Goal: Task Accomplishment & Management: Use online tool/utility

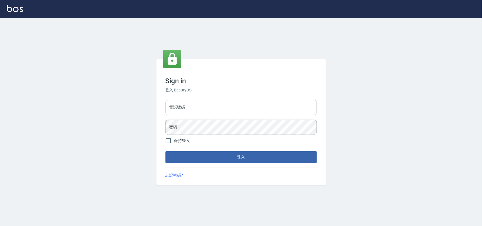
click at [277, 103] on input "電話號碼" at bounding box center [240, 107] width 151 height 15
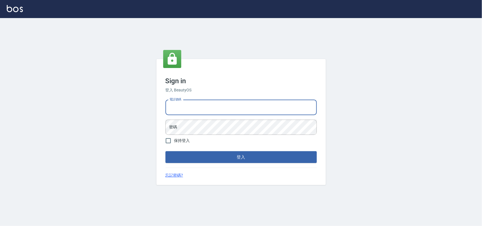
type input "0985335300"
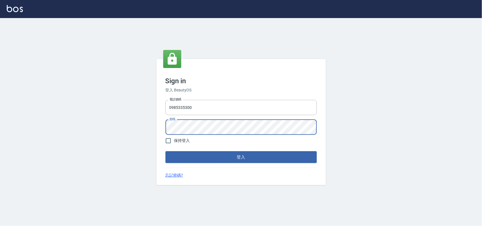
click at [165, 151] on button "登入" at bounding box center [240, 157] width 151 height 12
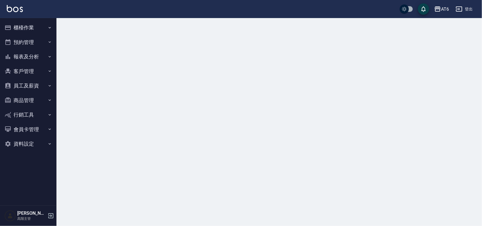
click at [25, 55] on button "報表及分析" at bounding box center [28, 56] width 52 height 15
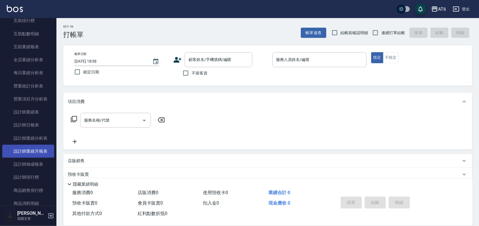
scroll to position [141, 0]
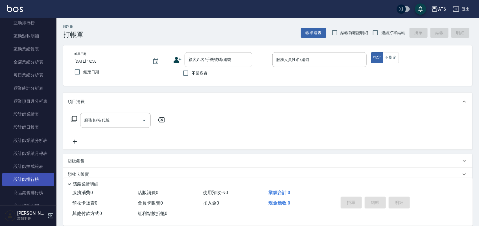
click at [30, 178] on link "設計師排行榜" at bounding box center [28, 179] width 52 height 13
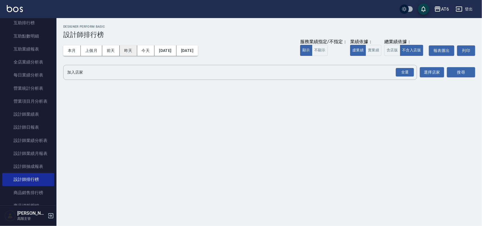
click at [130, 51] on button "昨天" at bounding box center [129, 50] width 18 height 10
click at [77, 51] on button "本月" at bounding box center [72, 50] width 18 height 10
click at [403, 69] on div "全選" at bounding box center [405, 72] width 18 height 9
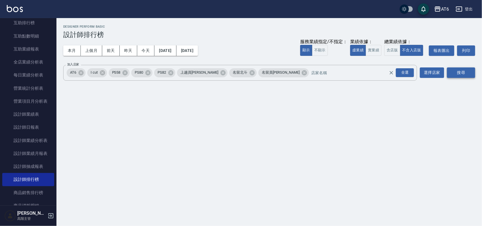
click at [462, 73] on button "搜尋" at bounding box center [461, 72] width 28 height 10
click at [379, 52] on div "服務業績指定/不指定： 顯示 不顯示 業績依據： 虛業績 實業績 總業績依據： 含店販 不含入店販 報表匯出 列印" at bounding box center [387, 50] width 175 height 10
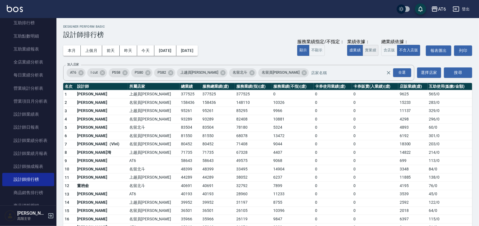
click at [377, 53] on button "實業績" at bounding box center [371, 50] width 16 height 11
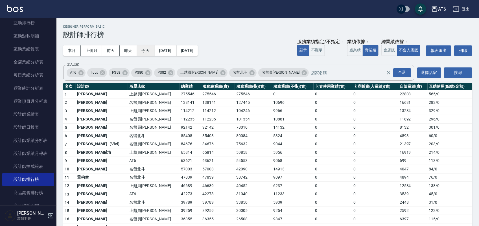
click at [148, 51] on button "今天" at bounding box center [146, 50] width 18 height 10
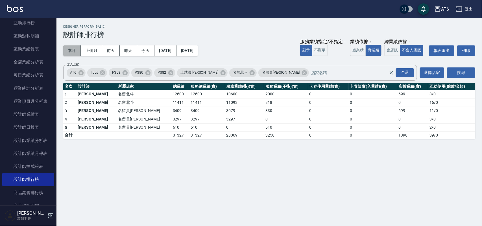
click at [73, 50] on button "本月" at bounding box center [72, 50] width 18 height 10
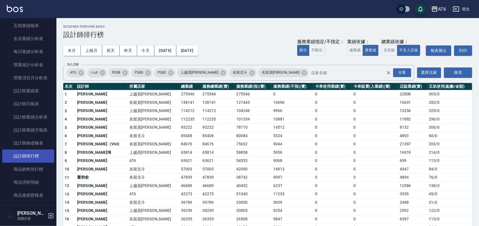
scroll to position [176, 0]
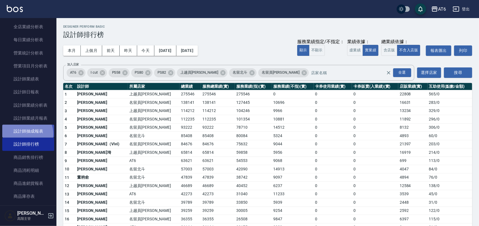
click at [25, 134] on link "設計師抽成報表" at bounding box center [28, 131] width 52 height 13
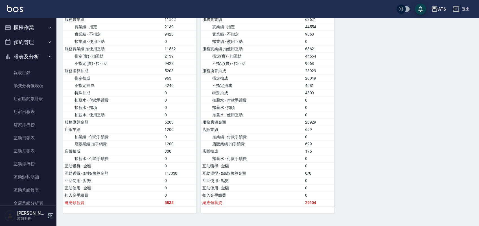
click at [15, 56] on button "報表及分析" at bounding box center [28, 56] width 52 height 15
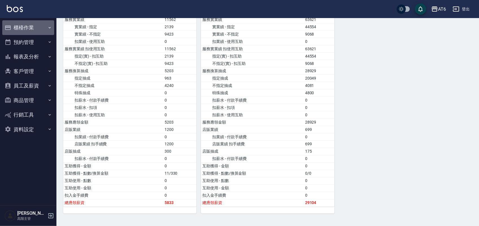
click at [24, 29] on button "櫃檯作業" at bounding box center [28, 27] width 52 height 15
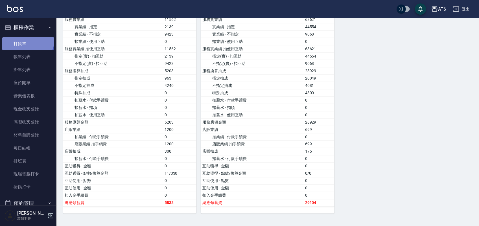
click at [27, 40] on link "打帳單" at bounding box center [28, 43] width 52 height 13
click at [28, 24] on button "櫃檯作業" at bounding box center [28, 27] width 52 height 15
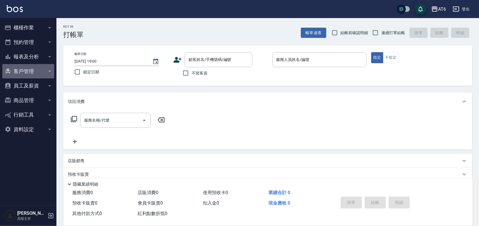
click at [44, 73] on button "客戶管理" at bounding box center [28, 71] width 52 height 15
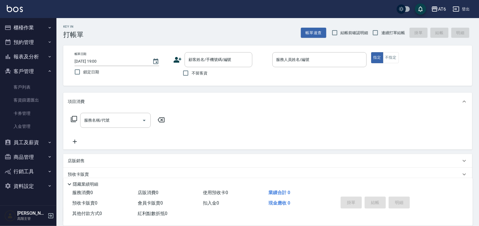
click at [45, 75] on button "客戶管理" at bounding box center [28, 71] width 52 height 15
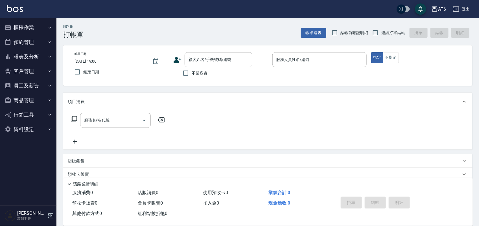
click at [46, 57] on button "報表及分析" at bounding box center [28, 56] width 52 height 15
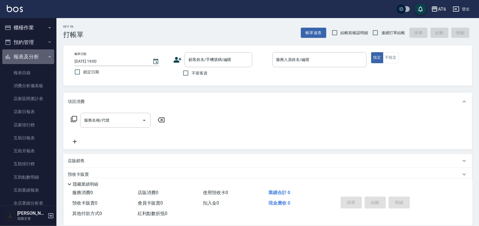
click at [46, 60] on button "報表及分析" at bounding box center [28, 56] width 52 height 15
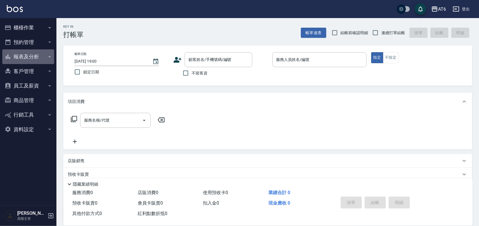
click at [46, 60] on button "報表及分析" at bounding box center [28, 56] width 52 height 15
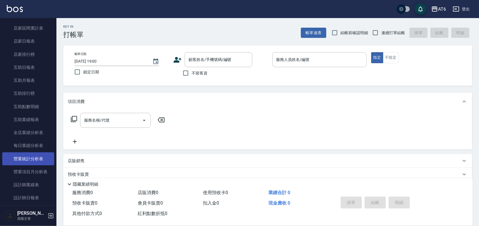
scroll to position [106, 0]
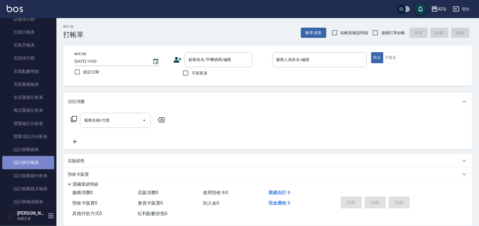
click at [36, 166] on link "設計師日報表" at bounding box center [28, 162] width 52 height 13
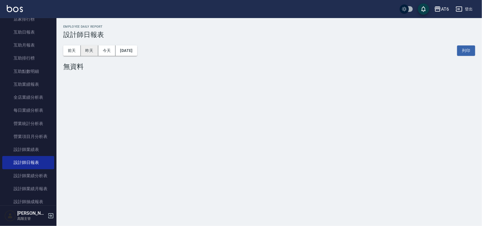
click at [94, 51] on button "昨天" at bounding box center [90, 50] width 18 height 10
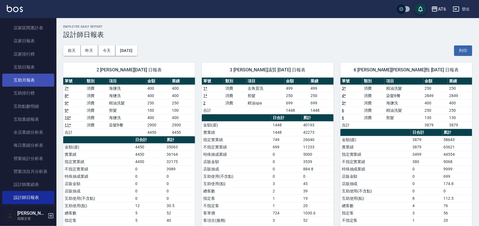
scroll to position [71, 0]
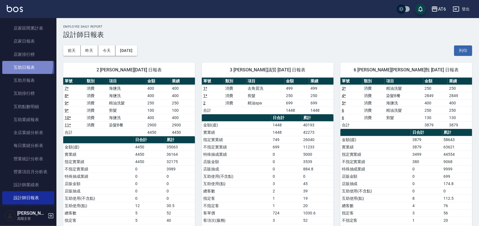
click at [21, 65] on link "互助日報表" at bounding box center [28, 67] width 52 height 13
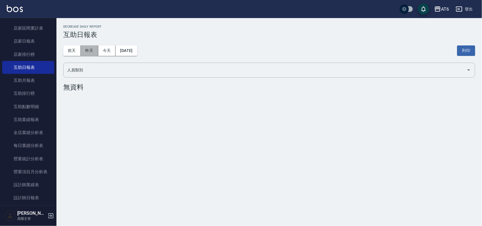
click at [94, 49] on button "昨天" at bounding box center [90, 50] width 18 height 10
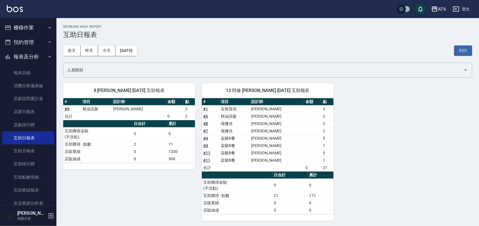
click at [47, 26] on icon "button" at bounding box center [49, 27] width 5 height 5
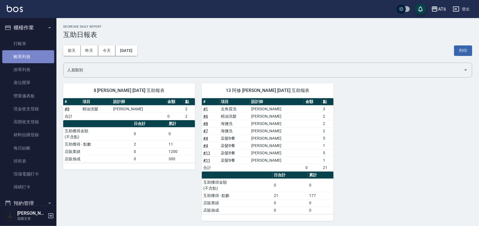
click at [35, 59] on link "帳單列表" at bounding box center [28, 56] width 52 height 13
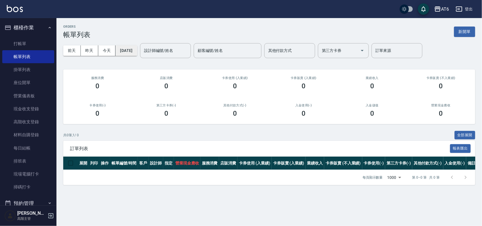
click at [137, 53] on button "[DATE]" at bounding box center [125, 50] width 21 height 10
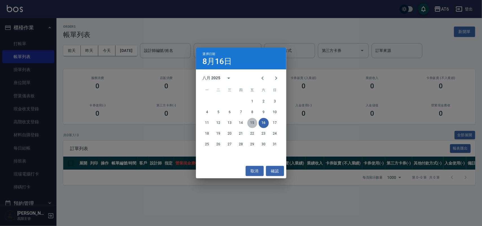
click at [254, 123] on button "15" at bounding box center [252, 123] width 10 height 10
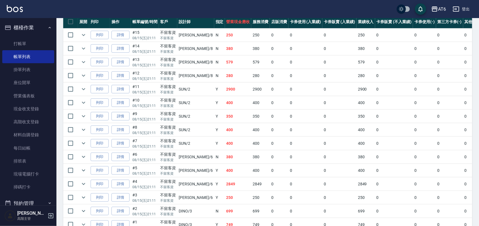
scroll to position [176, 0]
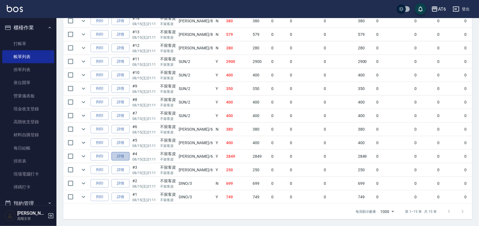
click at [119, 152] on link "詳情" at bounding box center [120, 156] width 18 height 9
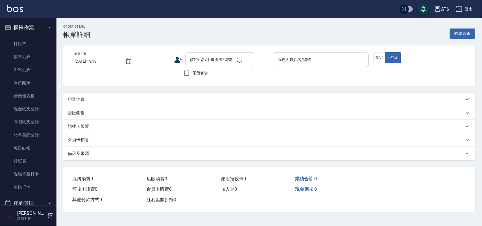
type input "[DATE] 21:11"
checkbox input "true"
type input "[PERSON_NAME]-6"
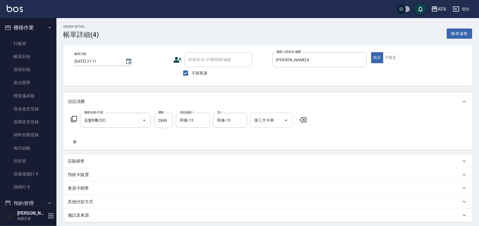
type input "染髮B餐(32)"
click at [242, 122] on icon "Clear" at bounding box center [241, 121] width 6 height 6
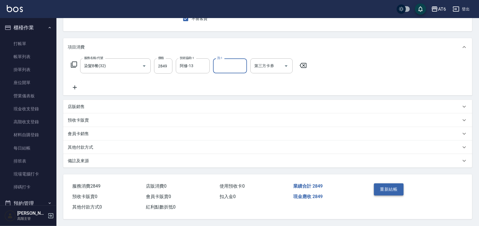
click at [390, 189] on button "重新結帳" at bounding box center [389, 189] width 30 height 12
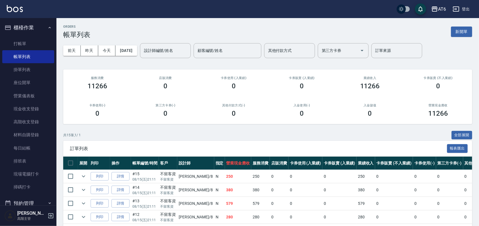
click at [25, 31] on button "櫃檯作業" at bounding box center [28, 27] width 52 height 15
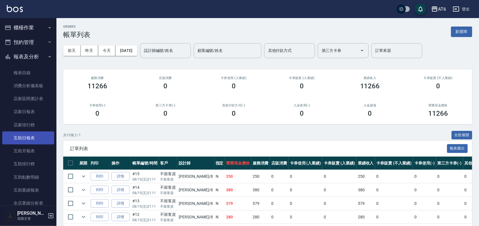
click at [38, 141] on link "互助日報表" at bounding box center [28, 138] width 52 height 13
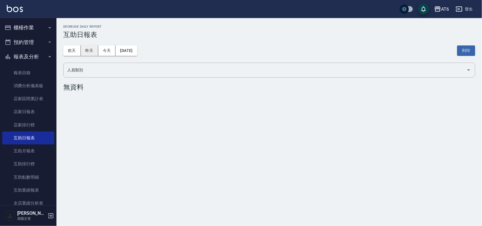
click at [87, 50] on button "昨天" at bounding box center [90, 50] width 18 height 10
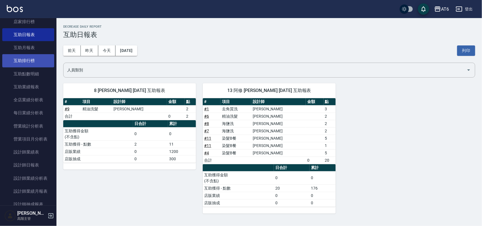
scroll to position [106, 0]
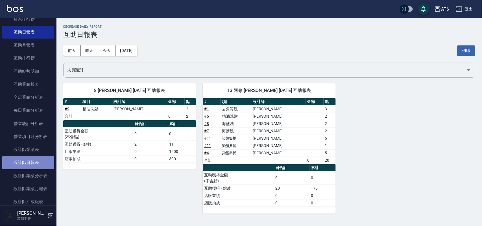
click at [30, 163] on link "設計師日報表" at bounding box center [28, 162] width 52 height 13
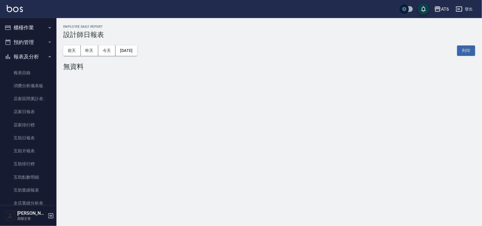
click at [40, 54] on button "報表及分析" at bounding box center [28, 56] width 52 height 15
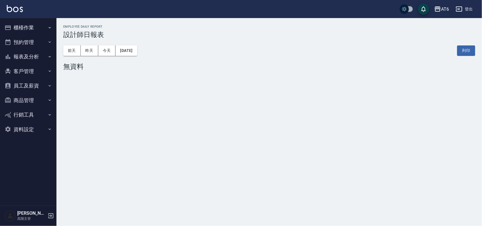
click at [30, 32] on button "櫃檯作業" at bounding box center [28, 27] width 52 height 15
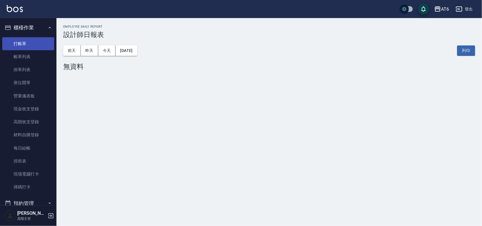
click at [40, 38] on link "打帳單" at bounding box center [28, 43] width 52 height 13
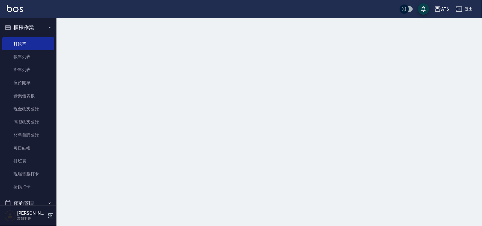
click at [39, 29] on button "櫃檯作業" at bounding box center [28, 27] width 52 height 15
